Goal: Navigation & Orientation: Find specific page/section

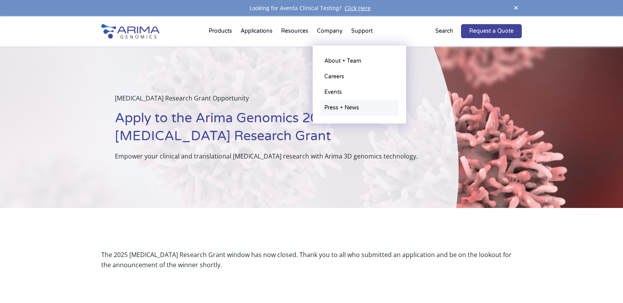
click at [337, 104] on link "Press + News" at bounding box center [360, 108] width 78 height 16
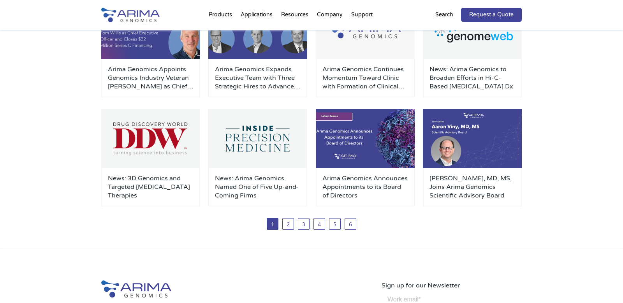
scroll to position [116, 0]
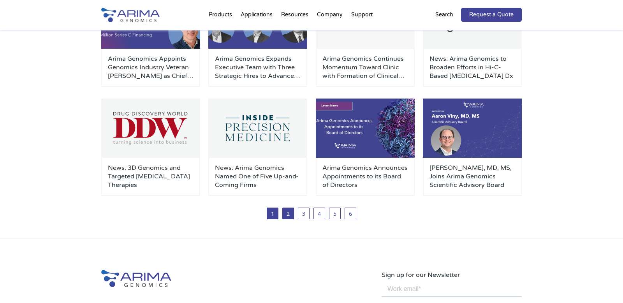
click at [289, 212] on link "2" at bounding box center [288, 214] width 12 height 12
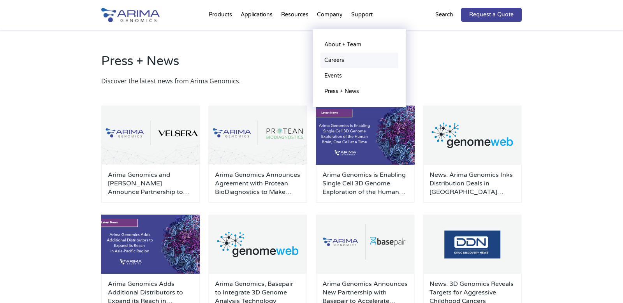
click at [333, 58] on link "Careers" at bounding box center [360, 61] width 78 height 16
